Goal: Complete application form

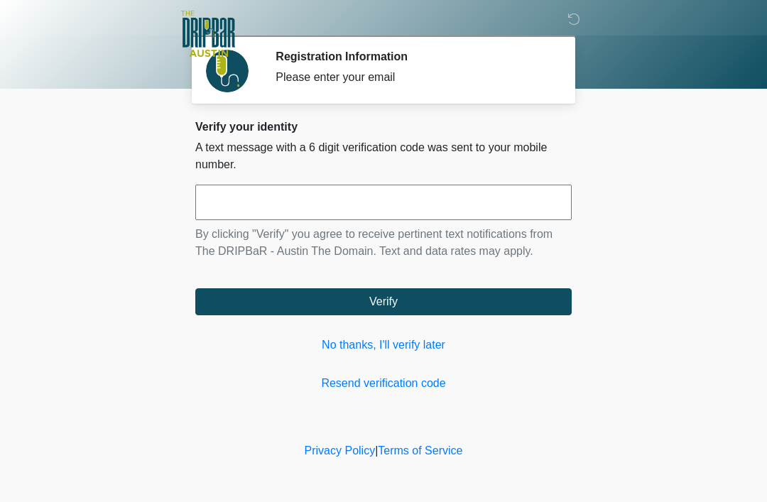
click at [394, 376] on link "Resend verification code" at bounding box center [383, 383] width 377 height 17
click at [395, 348] on link "No thanks, I'll verify later" at bounding box center [383, 345] width 377 height 17
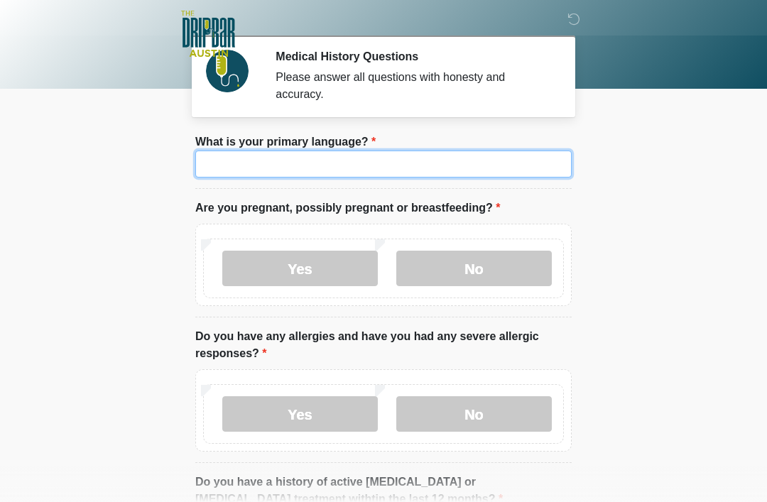
click at [344, 157] on input "What is your primary language?" at bounding box center [383, 164] width 377 height 27
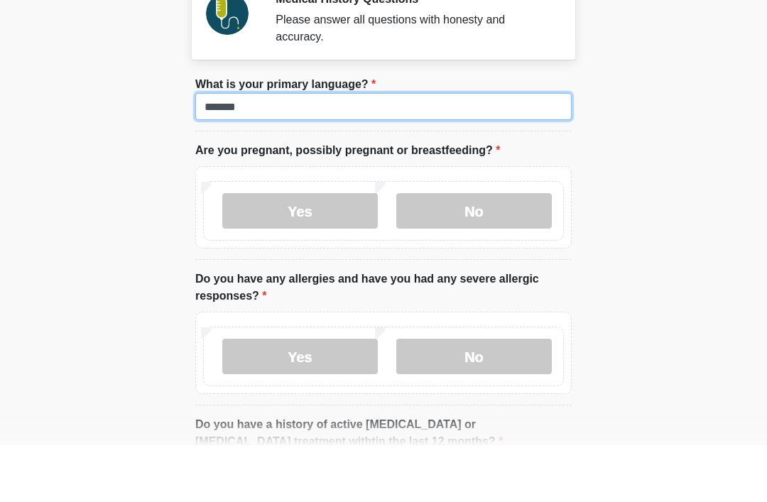
type input "*******"
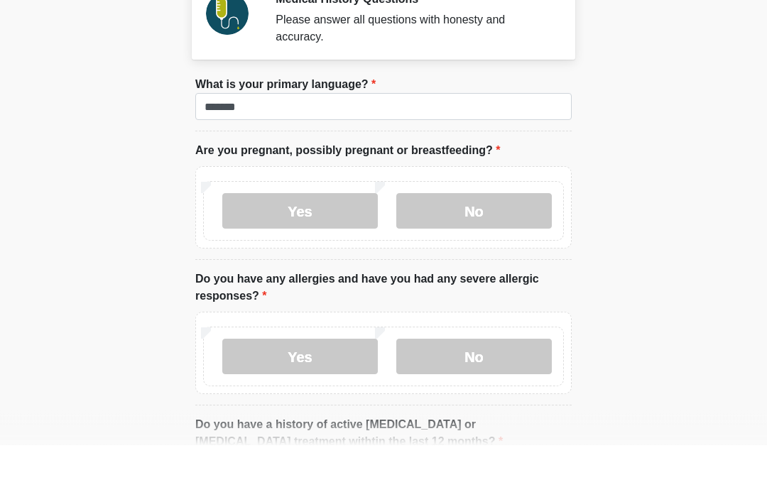
click at [475, 251] on label "No" at bounding box center [474, 269] width 156 height 36
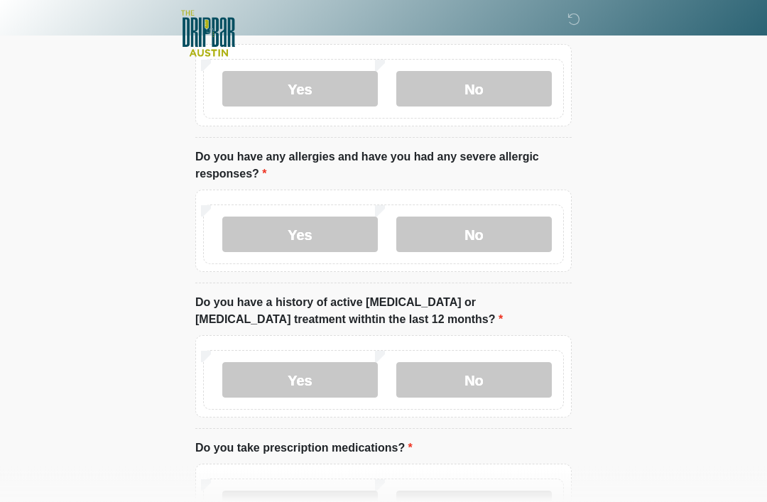
scroll to position [180, 0]
click at [501, 236] on label "No" at bounding box center [474, 234] width 156 height 36
click at [487, 377] on label "No" at bounding box center [474, 380] width 156 height 36
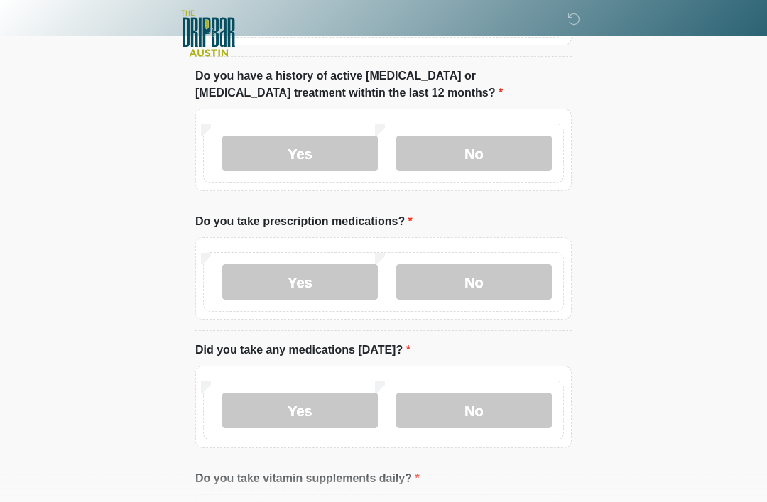
scroll to position [408, 0]
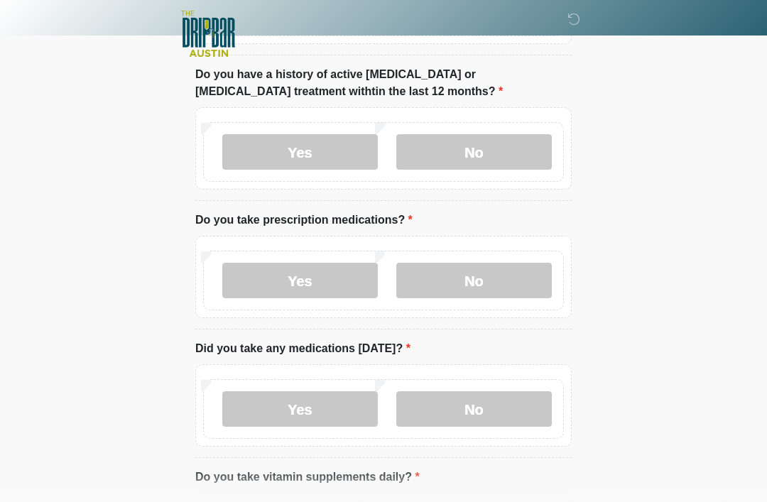
click at [478, 280] on label "No" at bounding box center [474, 281] width 156 height 36
click at [474, 414] on label "No" at bounding box center [474, 410] width 156 height 36
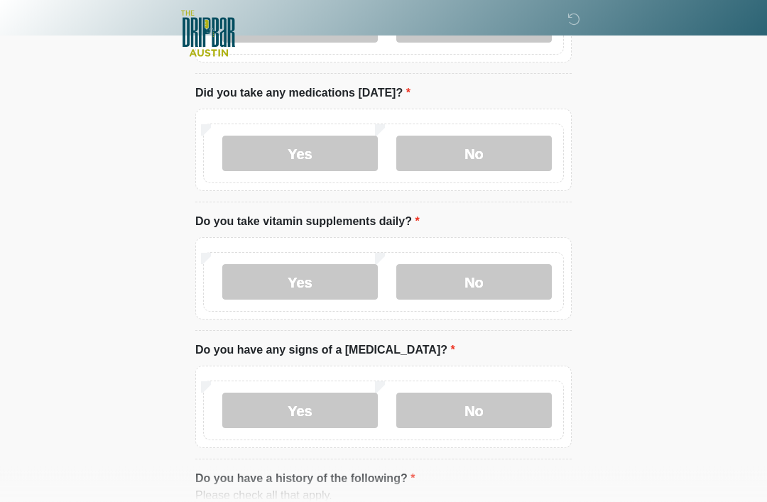
scroll to position [674, 0]
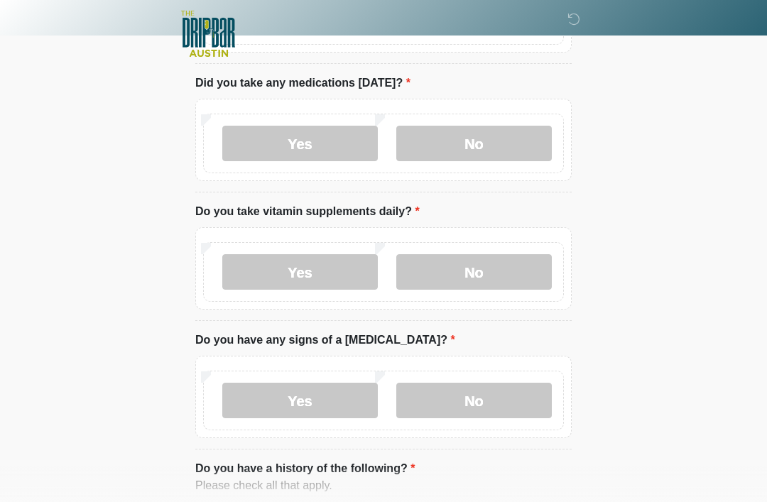
click at [498, 266] on label "No" at bounding box center [474, 272] width 156 height 36
click at [501, 407] on label "No" at bounding box center [474, 401] width 156 height 36
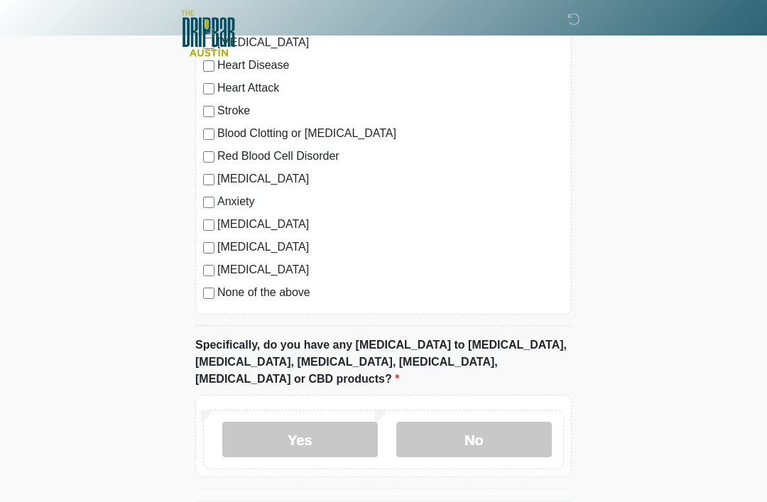
scroll to position [1185, 0]
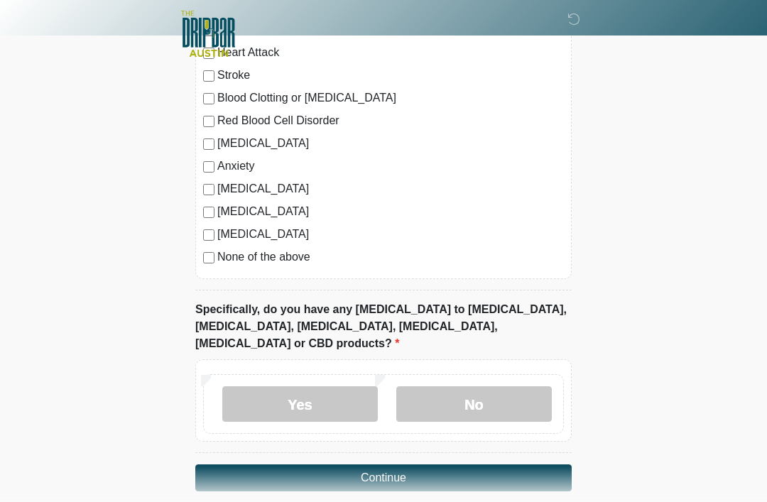
click at [491, 387] on label "No" at bounding box center [474, 405] width 156 height 36
click at [502, 465] on button "Continue" at bounding box center [383, 478] width 377 height 27
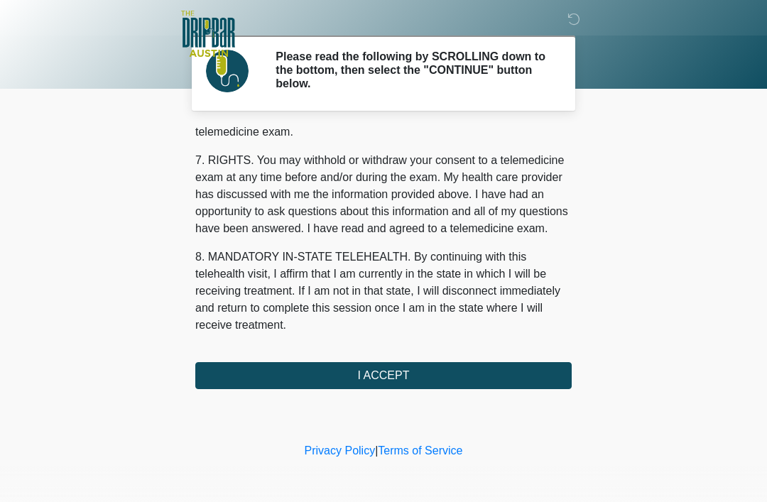
scroll to position [623, 0]
click at [455, 380] on button "I ACCEPT" at bounding box center [383, 375] width 377 height 27
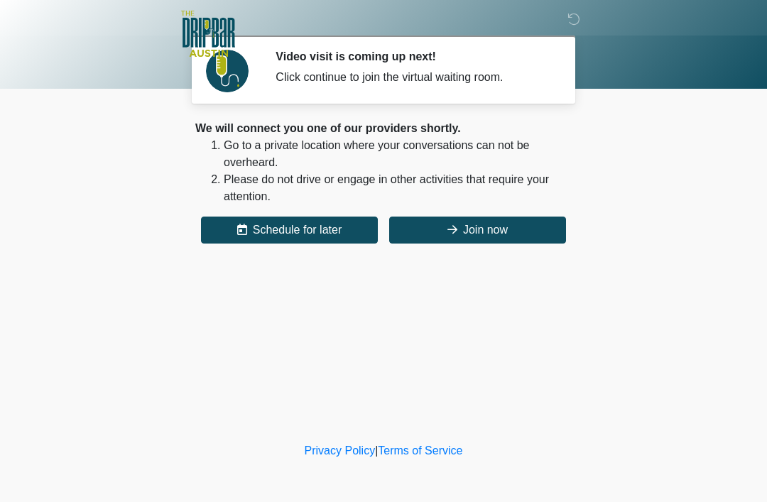
click at [495, 225] on button "Join now" at bounding box center [477, 230] width 177 height 27
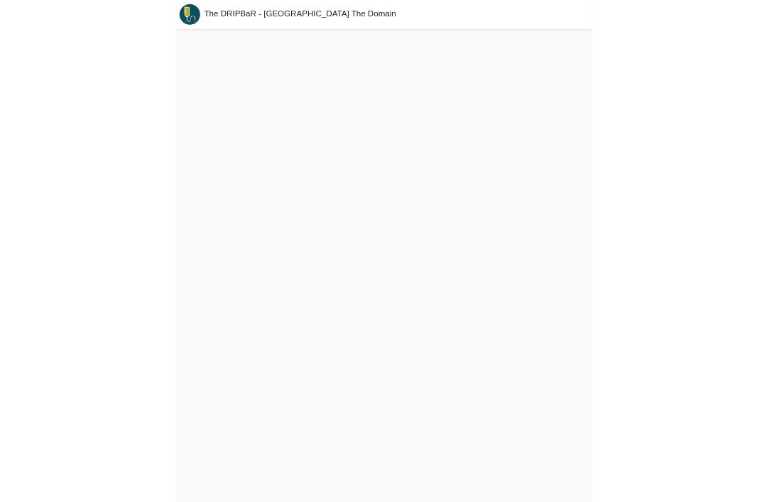
scroll to position [4, 0]
